Goal: Information Seeking & Learning: Learn about a topic

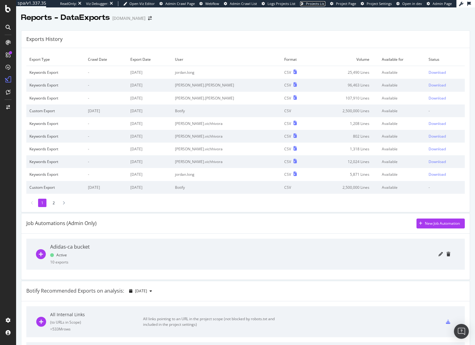
click at [318, 4] on span "Projects List" at bounding box center [316, 3] width 20 height 5
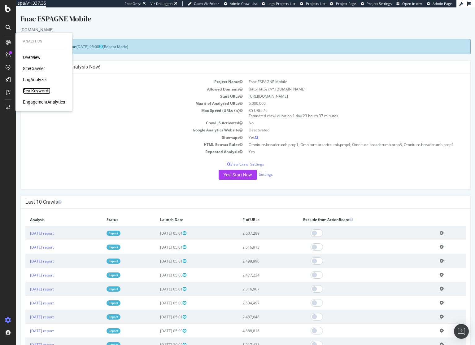
click at [37, 89] on div "RealKeywords" at bounding box center [37, 91] width 28 height 6
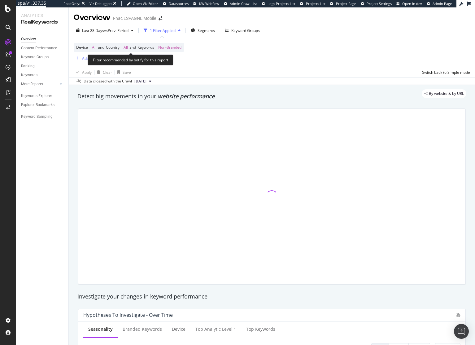
click at [169, 48] on span "Non-Branded" at bounding box center [169, 47] width 23 height 9
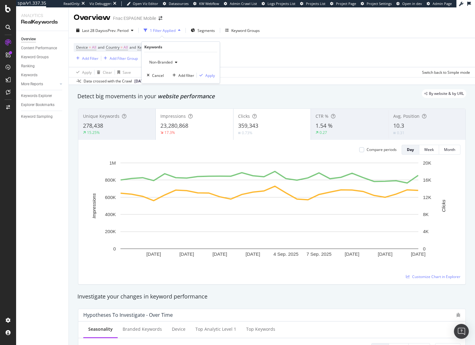
click at [156, 57] on div "Non-Branded Cancel Add filter Apply" at bounding box center [181, 67] width 78 height 31
click at [293, 72] on div "Apply Clear Save Switch back to Simple mode" at bounding box center [272, 72] width 406 height 10
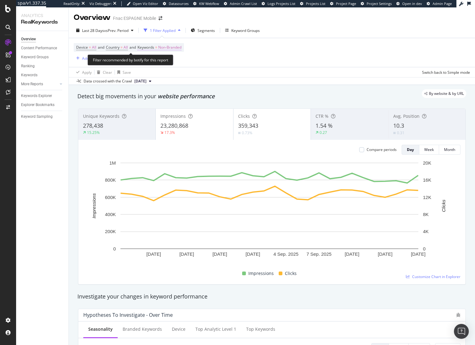
click at [173, 50] on span "Non-Branded" at bounding box center [169, 47] width 23 height 9
click at [164, 62] on span "Non-Branded" at bounding box center [160, 61] width 26 height 5
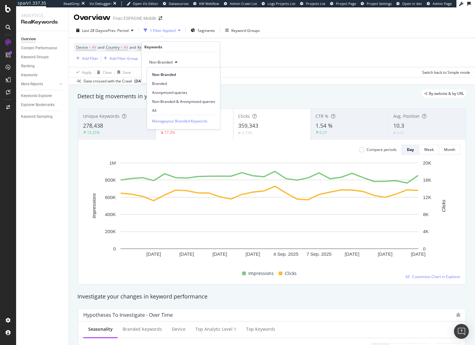
click at [286, 61] on div "Device = All and Country = All and Keywords = Non-Branded Add Filter Add Filter…" at bounding box center [272, 52] width 397 height 29
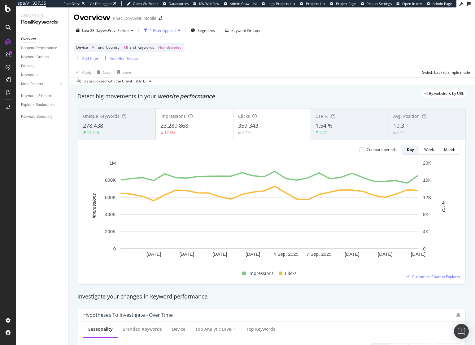
click at [342, 92] on div "By website & by URL" at bounding box center [268, 93] width 395 height 9
click at [342, 97] on div "By website & by URL" at bounding box center [268, 93] width 395 height 9
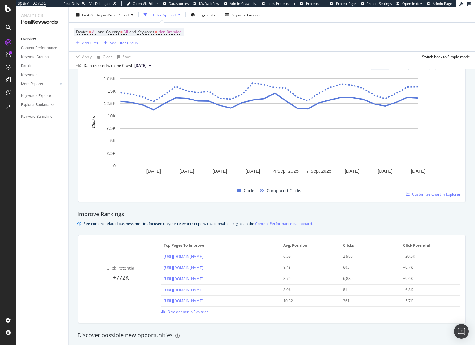
scroll to position [343, 0]
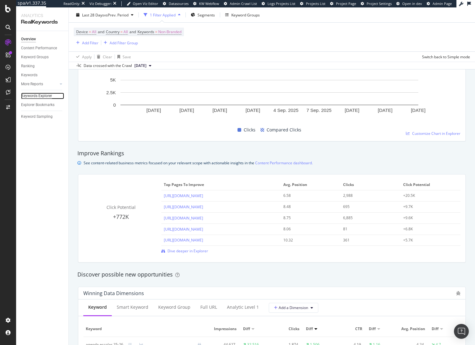
click at [33, 97] on div "Keywords Explorer" at bounding box center [36, 96] width 31 height 7
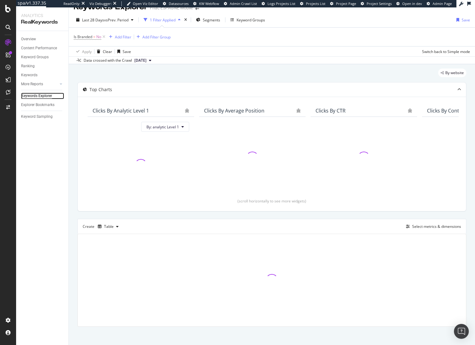
scroll to position [14, 0]
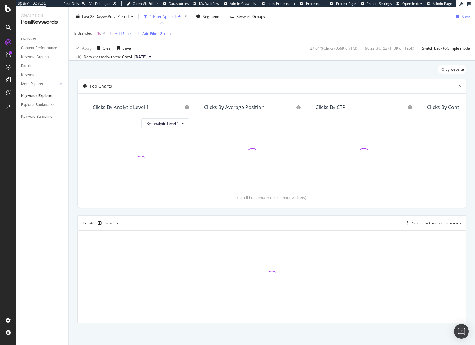
click at [268, 66] on div "By website" at bounding box center [271, 72] width 389 height 14
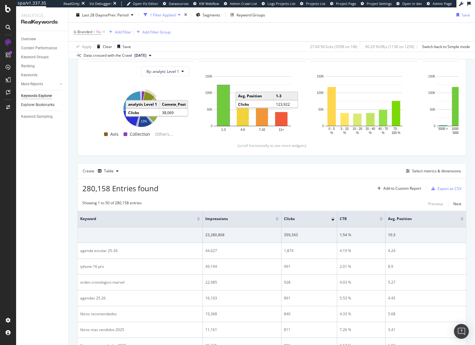
scroll to position [58, 0]
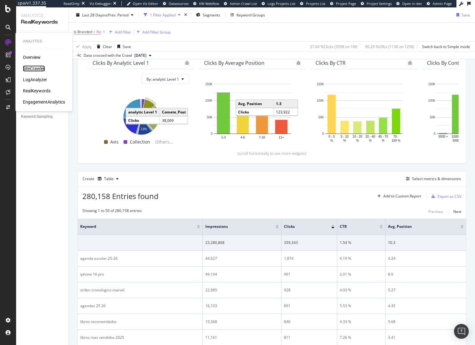
click at [37, 68] on div "SiteCrawler" at bounding box center [34, 68] width 22 height 6
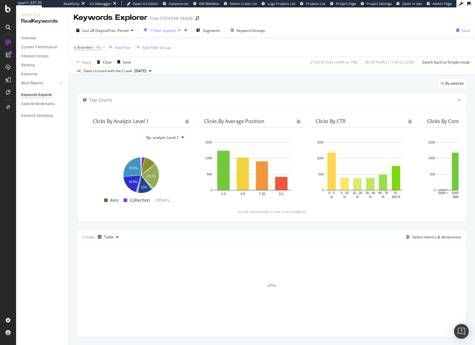
scroll to position [14, 0]
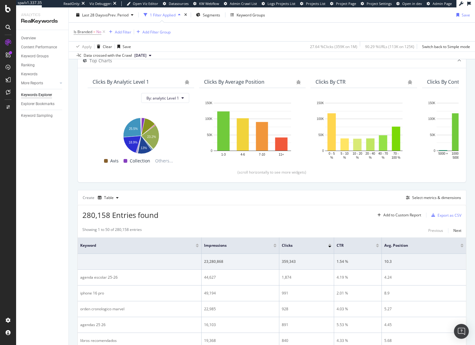
scroll to position [0, 0]
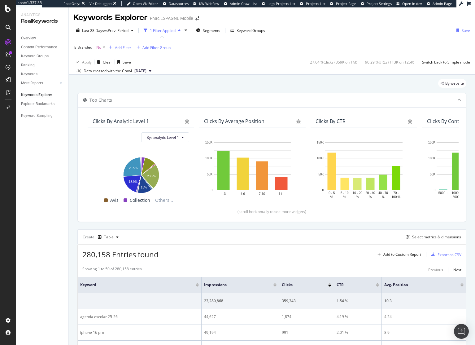
click at [122, 52] on div "Is Branded = No Add Filter Add Filter Group" at bounding box center [272, 47] width 397 height 19
click at [122, 49] on div "Add Filter" at bounding box center [123, 47] width 16 height 5
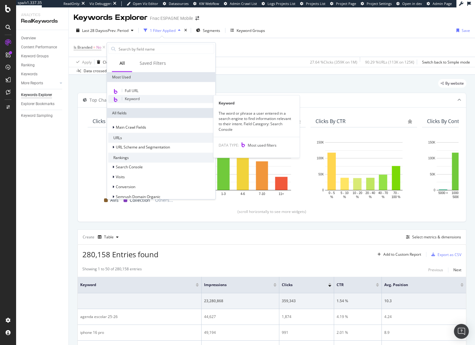
click at [135, 99] on span "Keyword" at bounding box center [132, 98] width 15 height 5
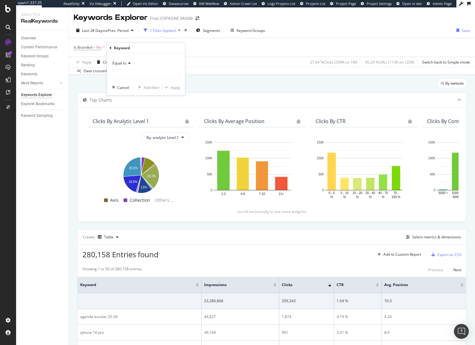
click at [130, 68] on div "Equal to" at bounding box center [146, 63] width 68 height 10
click at [127, 64] on icon at bounding box center [128, 63] width 4 height 4
click at [125, 63] on span "Equal to" at bounding box center [119, 62] width 14 height 5
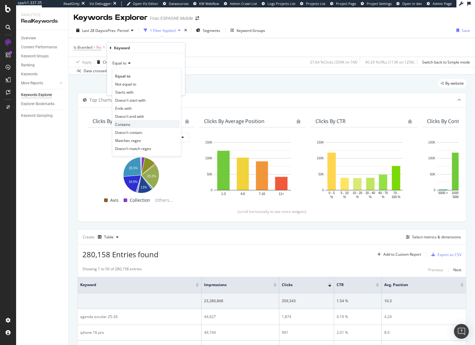
click at [135, 125] on div "Contains" at bounding box center [147, 124] width 66 height 8
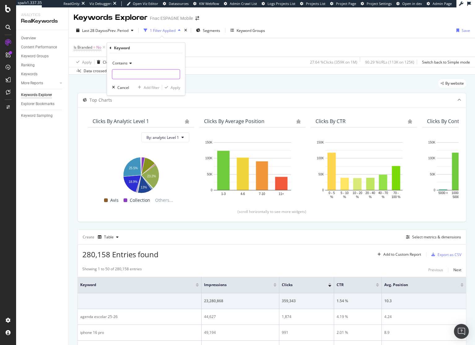
click at [131, 72] on input "text" at bounding box center [146, 74] width 68 height 10
type input "iphone"
click at [172, 85] on div "Apply" at bounding box center [176, 87] width 10 height 5
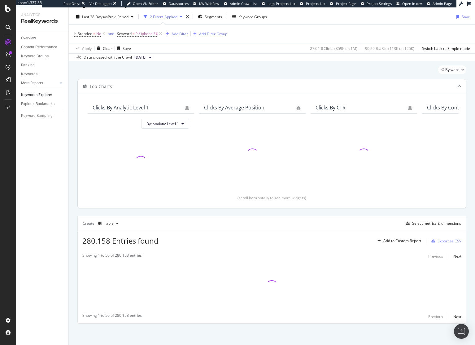
scroll to position [14, 0]
click at [270, 213] on div "Top Charts Clicks By analytic Level 1 By: analytic Level 1 Clicks By Average Po…" at bounding box center [271, 201] width 389 height 244
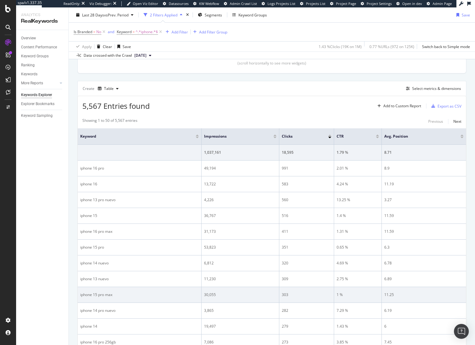
scroll to position [31, 0]
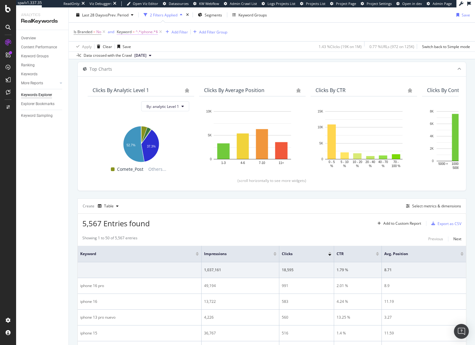
click at [150, 33] on span "^.*iphone.*$" at bounding box center [147, 32] width 22 height 9
click at [147, 57] on input "iphone" at bounding box center [152, 58] width 59 height 10
type input "iphone 17"
click at [178, 73] on button "Apply" at bounding box center [182, 71] width 18 height 6
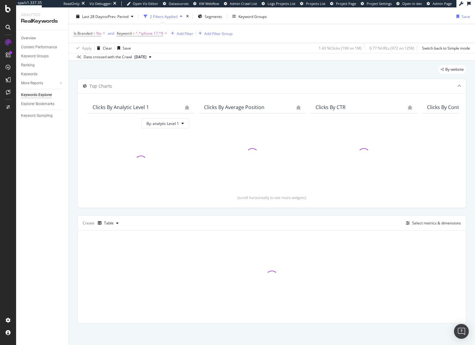
scroll to position [14, 0]
click at [256, 56] on div "Data crossed with the Crawl [DATE]" at bounding box center [272, 56] width 406 height 7
click at [283, 70] on div "By website" at bounding box center [271, 72] width 389 height 14
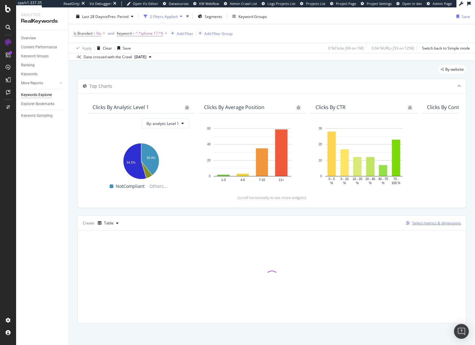
scroll to position [31, 0]
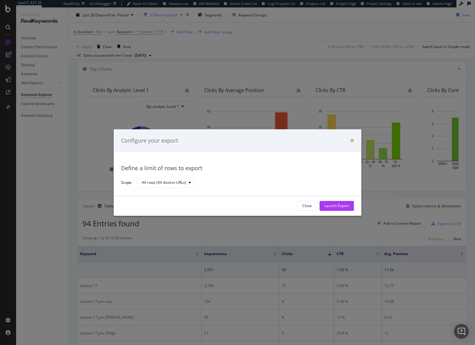
click at [352, 139] on icon "times" at bounding box center [352, 140] width 4 height 5
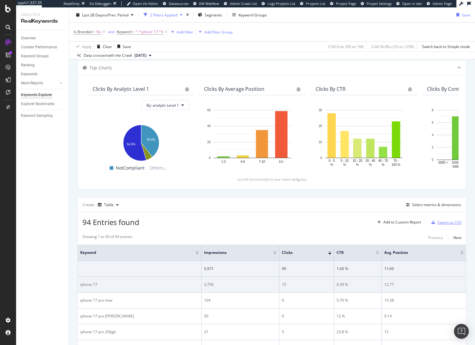
scroll to position [73, 0]
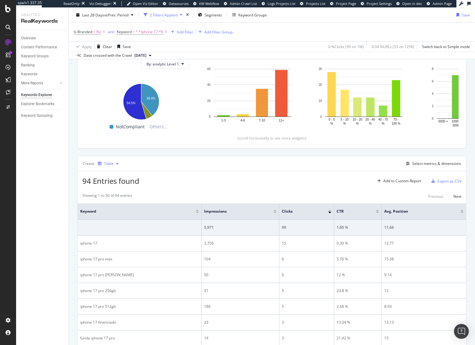
click at [115, 164] on div "button" at bounding box center [117, 164] width 7 height 4
click at [116, 186] on div "Trend" at bounding box center [115, 184] width 10 height 5
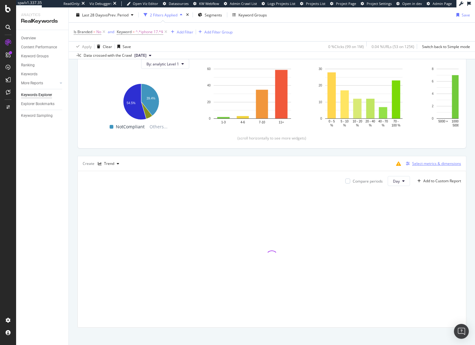
click at [424, 166] on div "Select metrics & dimensions" at bounding box center [433, 163] width 58 height 7
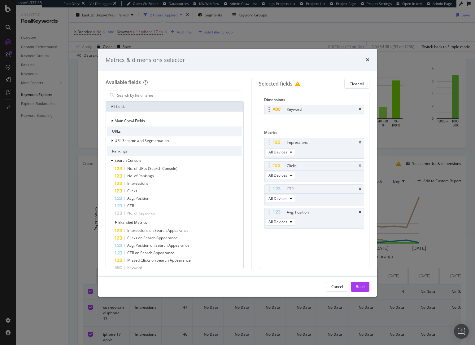
click at [358, 109] on div "Keyword" at bounding box center [314, 109] width 99 height 9
drag, startPoint x: 361, startPoint y: 141, endPoint x: 358, endPoint y: 109, distance: 32.3
click at [361, 141] on icon "times" at bounding box center [360, 143] width 3 height 4
click at [362, 110] on div "Keyword" at bounding box center [314, 109] width 99 height 9
click at [360, 164] on icon "times" at bounding box center [360, 166] width 3 height 4
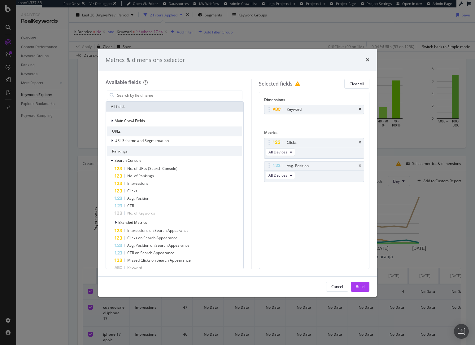
click at [360, 164] on icon "times" at bounding box center [360, 166] width 3 height 4
click at [360, 111] on icon "times" at bounding box center [360, 109] width 3 height 4
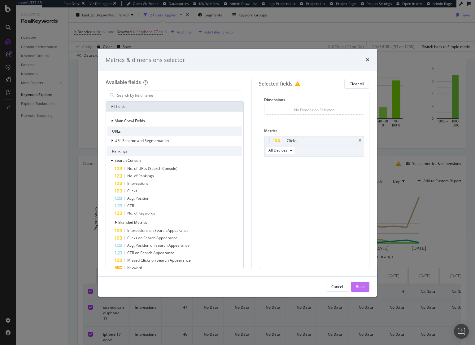
click at [360, 288] on div "Build" at bounding box center [360, 286] width 9 height 5
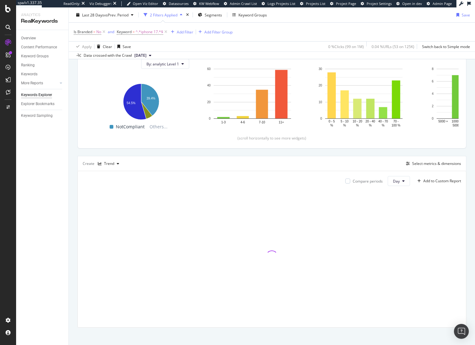
click at [210, 151] on div "Top Charts Clicks By analytic Level 1 By: analytic Level 1 Hold CMD (⌘) while c…" at bounding box center [271, 173] width 389 height 308
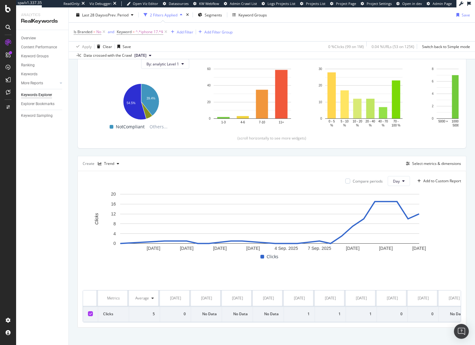
click at [73, 208] on div "By website Top Charts Clicks By analytic Level 1 By: analytic Level 1 Hold CMD …" at bounding box center [272, 175] width 406 height 348
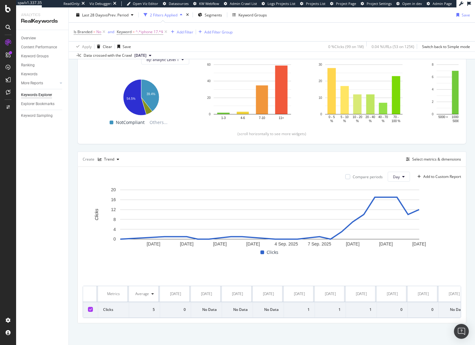
scroll to position [78, 0]
click at [294, 147] on div "Top Charts Clicks By analytic Level 1 By: analytic Level 1 Hold CMD (⌘) while c…" at bounding box center [271, 169] width 389 height 308
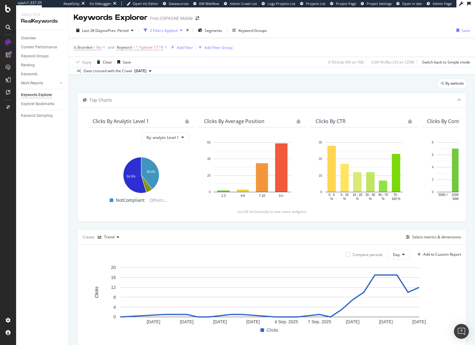
click at [281, 81] on div "By website" at bounding box center [271, 86] width 389 height 14
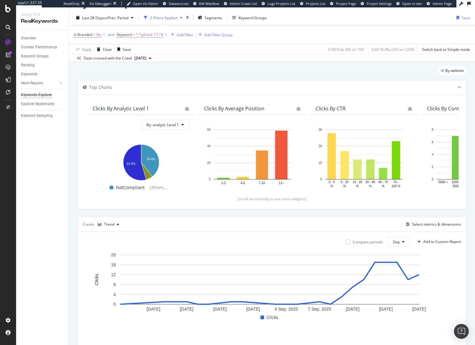
click at [293, 70] on div "By website" at bounding box center [271, 73] width 389 height 14
click at [292, 69] on div "By website" at bounding box center [271, 73] width 389 height 14
click at [276, 72] on div "By website" at bounding box center [271, 73] width 389 height 14
click at [225, 67] on div "By website" at bounding box center [271, 73] width 389 height 14
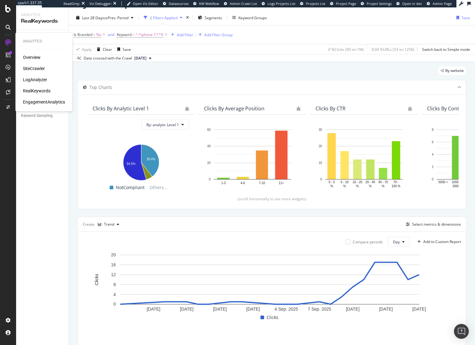
click at [37, 70] on div "SiteCrawler" at bounding box center [34, 68] width 22 height 6
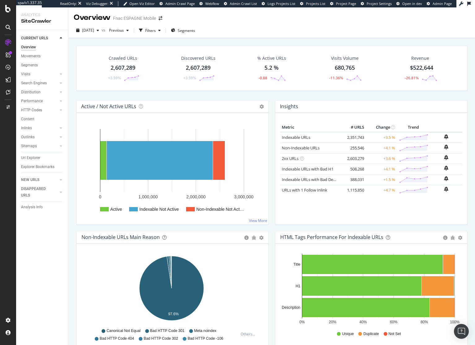
click at [237, 96] on div "Crawled URLs 2,607,289 +3.59% Discovered URLs 2,607,289 +3.59% % Active URLs 5.…" at bounding box center [272, 73] width 398 height 55
click at [291, 139] on link "Indexable URLs" at bounding box center [296, 137] width 28 height 6
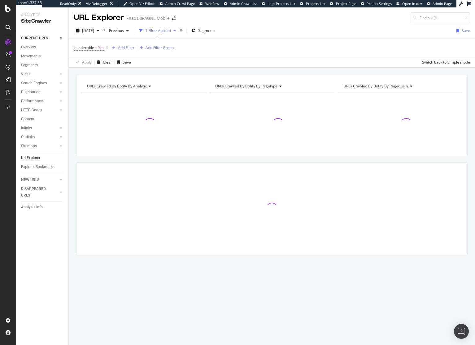
drag, startPoint x: 291, startPoint y: 139, endPoint x: 308, endPoint y: 86, distance: 55.5
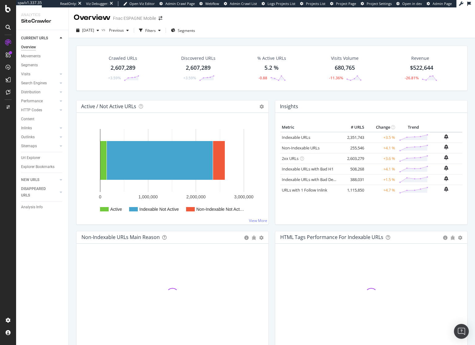
click at [211, 95] on div "Crawled URLs 2,607,289 +3.59% Discovered URLs 2,607,289 +3.59% % Active URLs 5.…" at bounding box center [272, 73] width 398 height 55
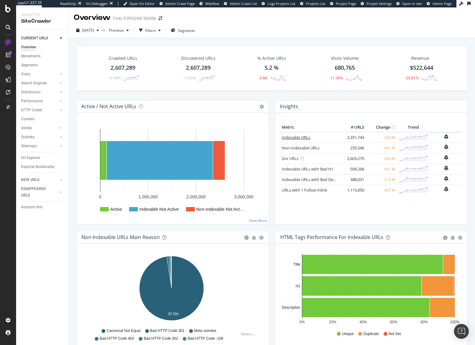
scroll to position [7, 0]
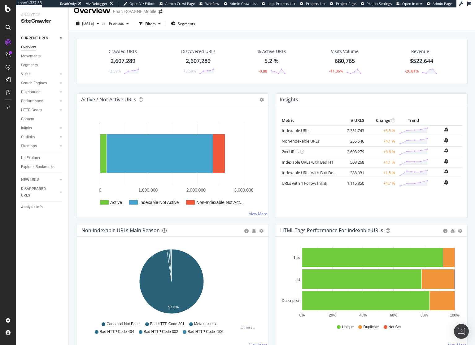
click at [307, 142] on link "Non-Indexable URLs" at bounding box center [301, 141] width 38 height 6
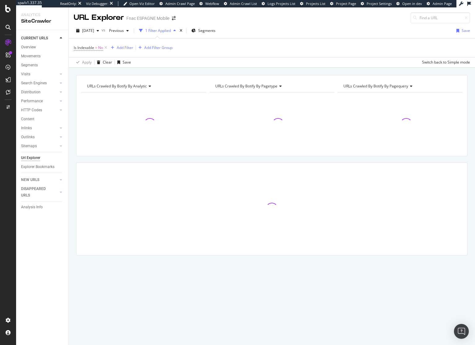
click at [356, 73] on div "URLs Crawled By Botify By analytic Chart (by Value) Table Expand Export as CSV …" at bounding box center [272, 75] width 406 height 15
click at [357, 70] on div "URLs Crawled By Botify By analytic Chart (by Value) Table Expand Export as CSV …" at bounding box center [272, 75] width 406 height 15
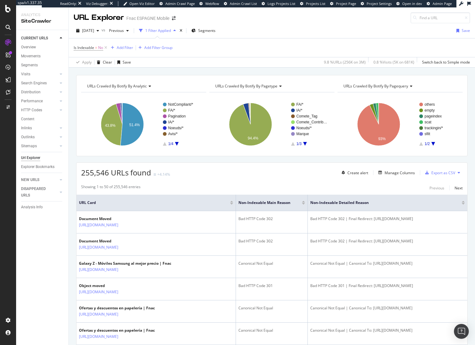
click at [132, 86] on span "URLs Crawled By Botify By analytic" at bounding box center [117, 85] width 60 height 5
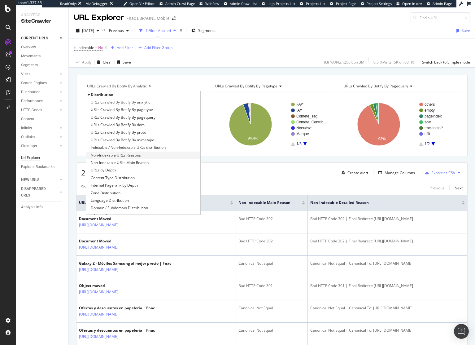
click at [121, 156] on span "Non-Indexable URLs Reasons" at bounding box center [116, 155] width 50 height 6
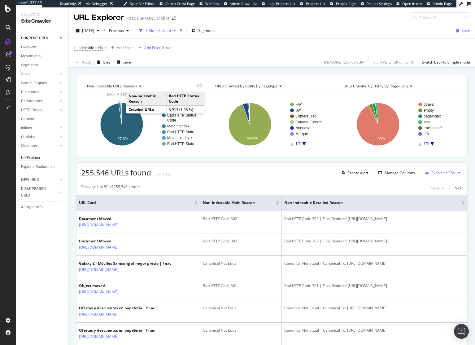
click at [120, 107] on icon "A chart." at bounding box center [120, 113] width 3 height 21
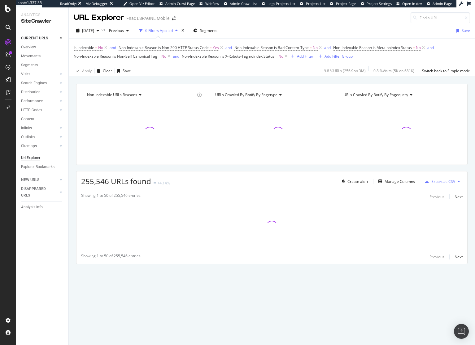
click at [204, 169] on div "Non-Indexable URLs Reasons Chart (by Value) Table Expand Export as CSV Export a…" at bounding box center [272, 185] width 406 height 202
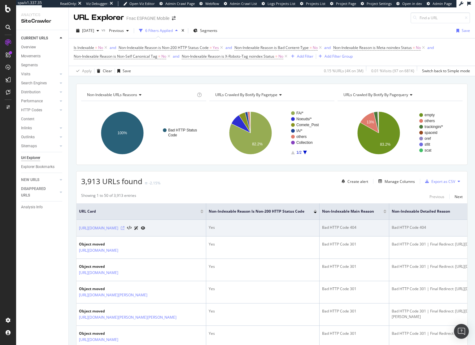
click at [125, 230] on icon at bounding box center [123, 228] width 4 height 4
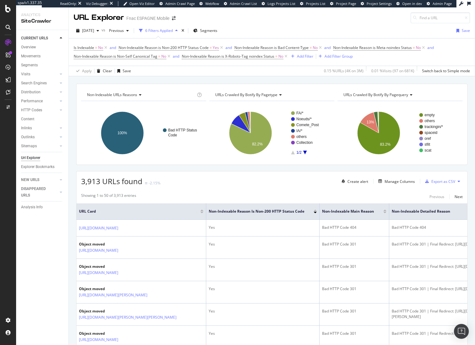
click at [198, 80] on div "Non-Indexable URLs Reasons Chart (by Value) Table Expand Export as CSV Export a…" at bounding box center [272, 83] width 406 height 15
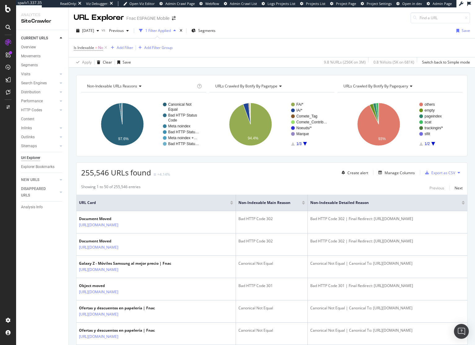
click at [210, 71] on div "Non-Indexable URLs Reasons Chart (by Value) Table Expand Export as CSV Export a…" at bounding box center [272, 75] width 406 height 15
click at [212, 72] on div "Non-Indexable URLs Reasons Chart (by Value) Table Expand Export as CSV Export a…" at bounding box center [272, 75] width 406 height 15
click at [201, 77] on div "Non-Indexable URLs Reasons Chart (by Value) Table Expand Export as CSV Export a…" at bounding box center [272, 115] width 392 height 81
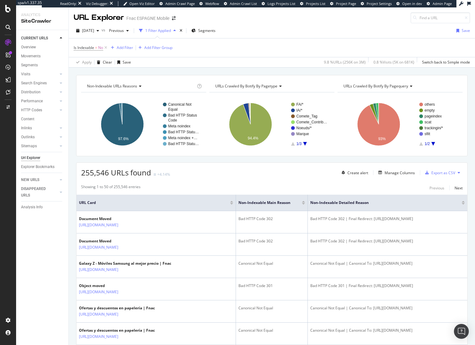
click at [207, 71] on div "Non-Indexable URLs Reasons Chart (by Value) Table Expand Export as CSV Export a…" at bounding box center [272, 75] width 406 height 15
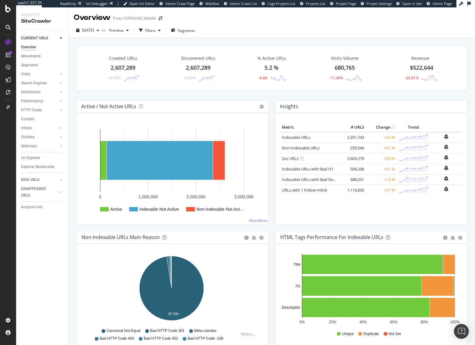
click at [203, 96] on div "Crawled URLs 2,607,289 +3.59% Discovered URLs 2,607,289 +3.59% % Active URLs 5.…" at bounding box center [272, 73] width 398 height 55
